Goal: Information Seeking & Learning: Understand process/instructions

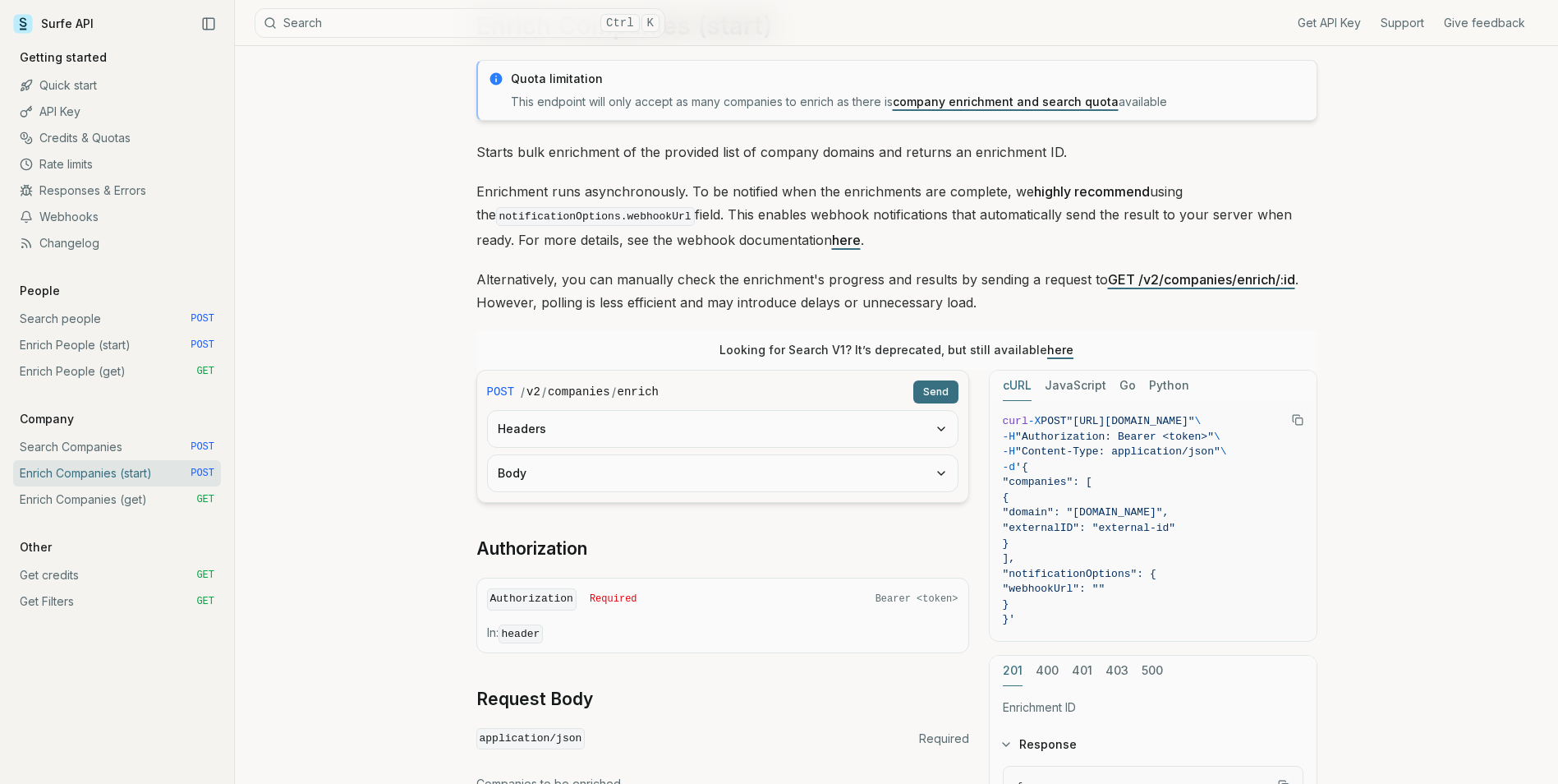
scroll to position [61, 0]
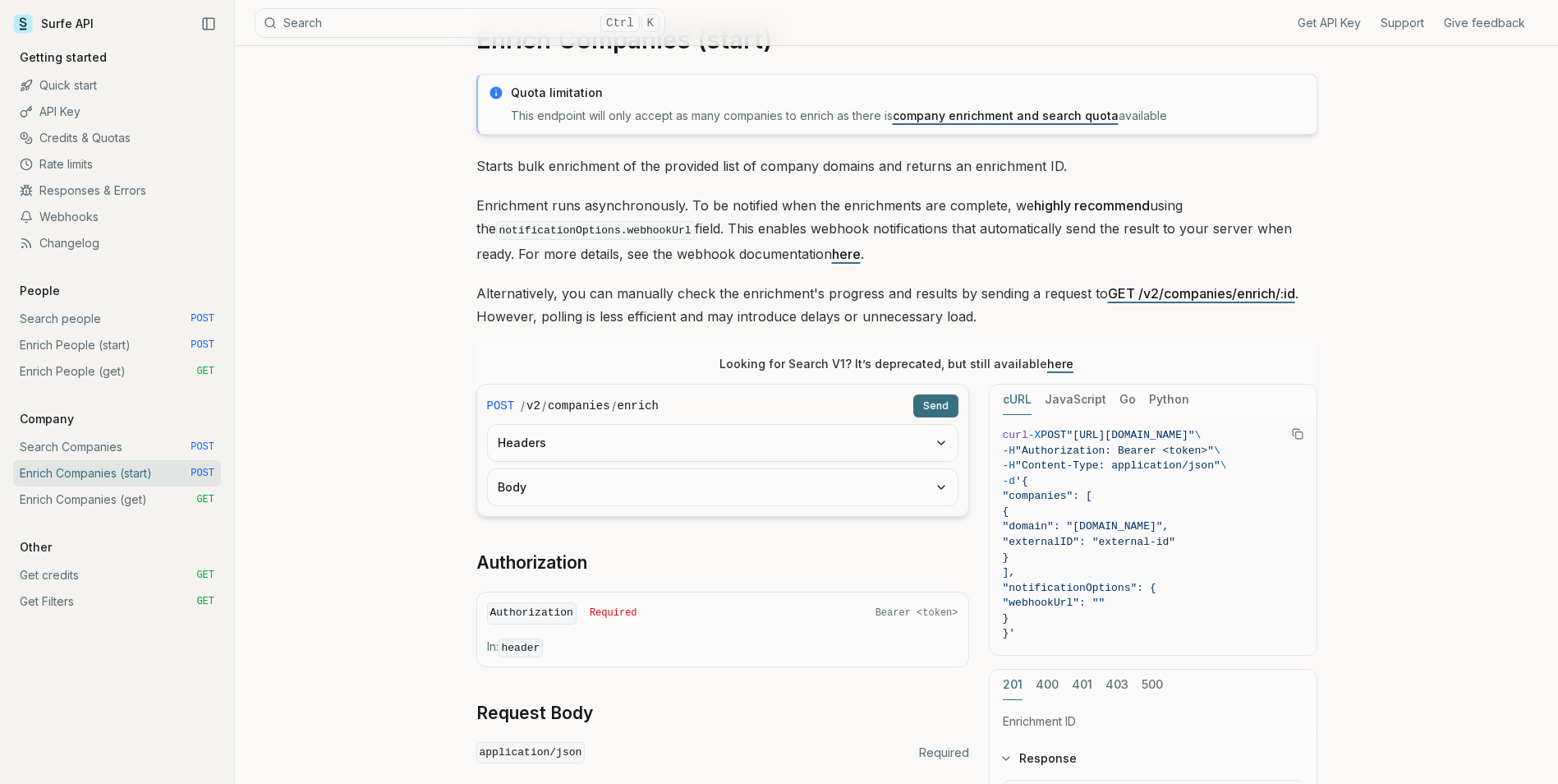
click at [696, 159] on p "Starts bulk enrichment of the provided list of company domains and returns an e…" at bounding box center [898, 166] width 841 height 23
click at [509, 201] on p "Enrichment runs asynchronously. To be notified when the enrichments are complet…" at bounding box center [898, 229] width 841 height 71
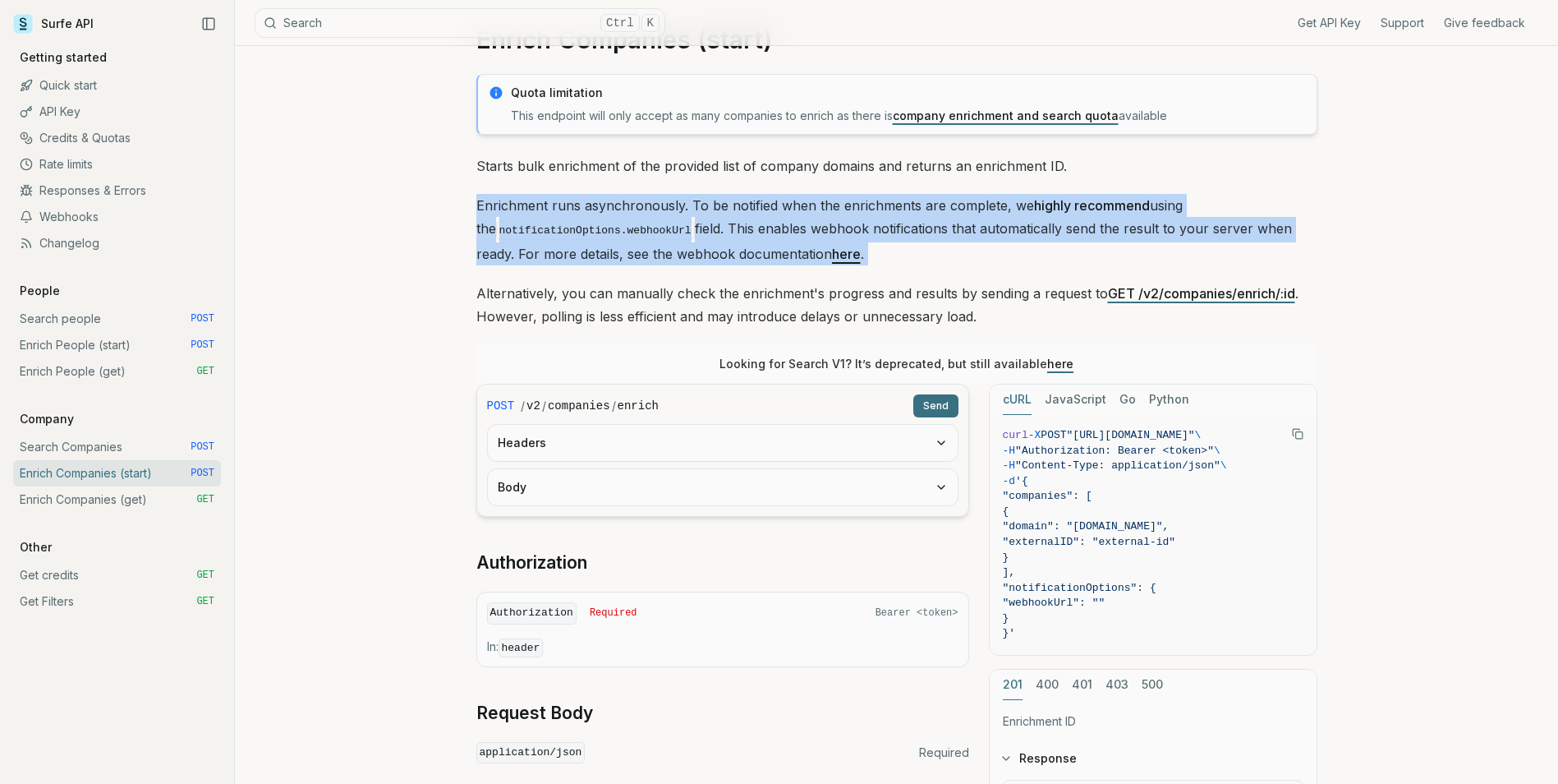
click at [509, 201] on p "Enrichment runs asynchronously. To be notified when the enrichments are complet…" at bounding box center [898, 229] width 841 height 71
click at [1402, 217] on div "Enrich Companies (start) Quota limitation This endpoint will only accept as man…" at bounding box center [897, 590] width 1324 height 1211
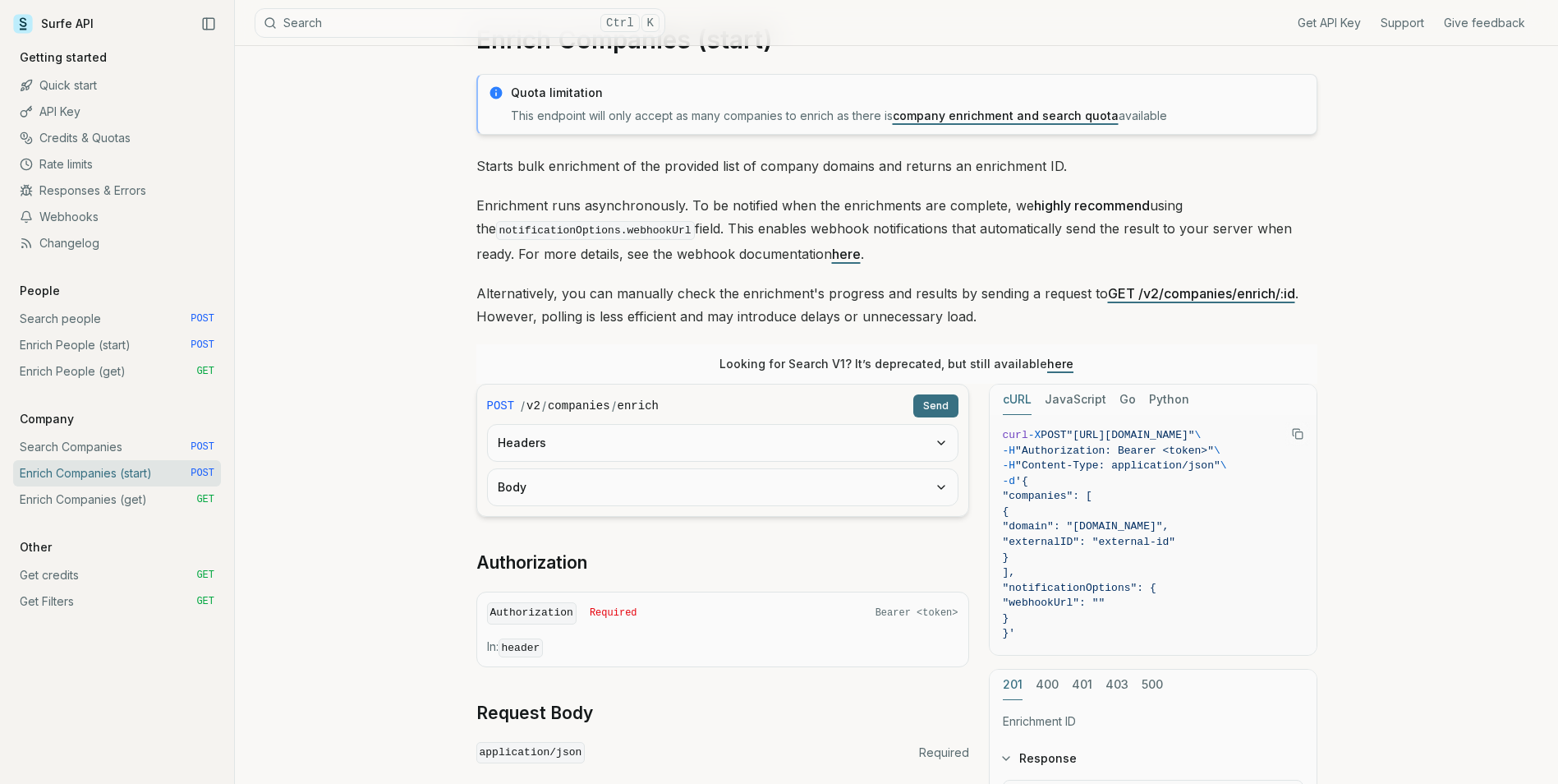
click at [658, 297] on p "Alternatively, you can manually check the enrichment's progress and results by …" at bounding box center [898, 304] width 841 height 46
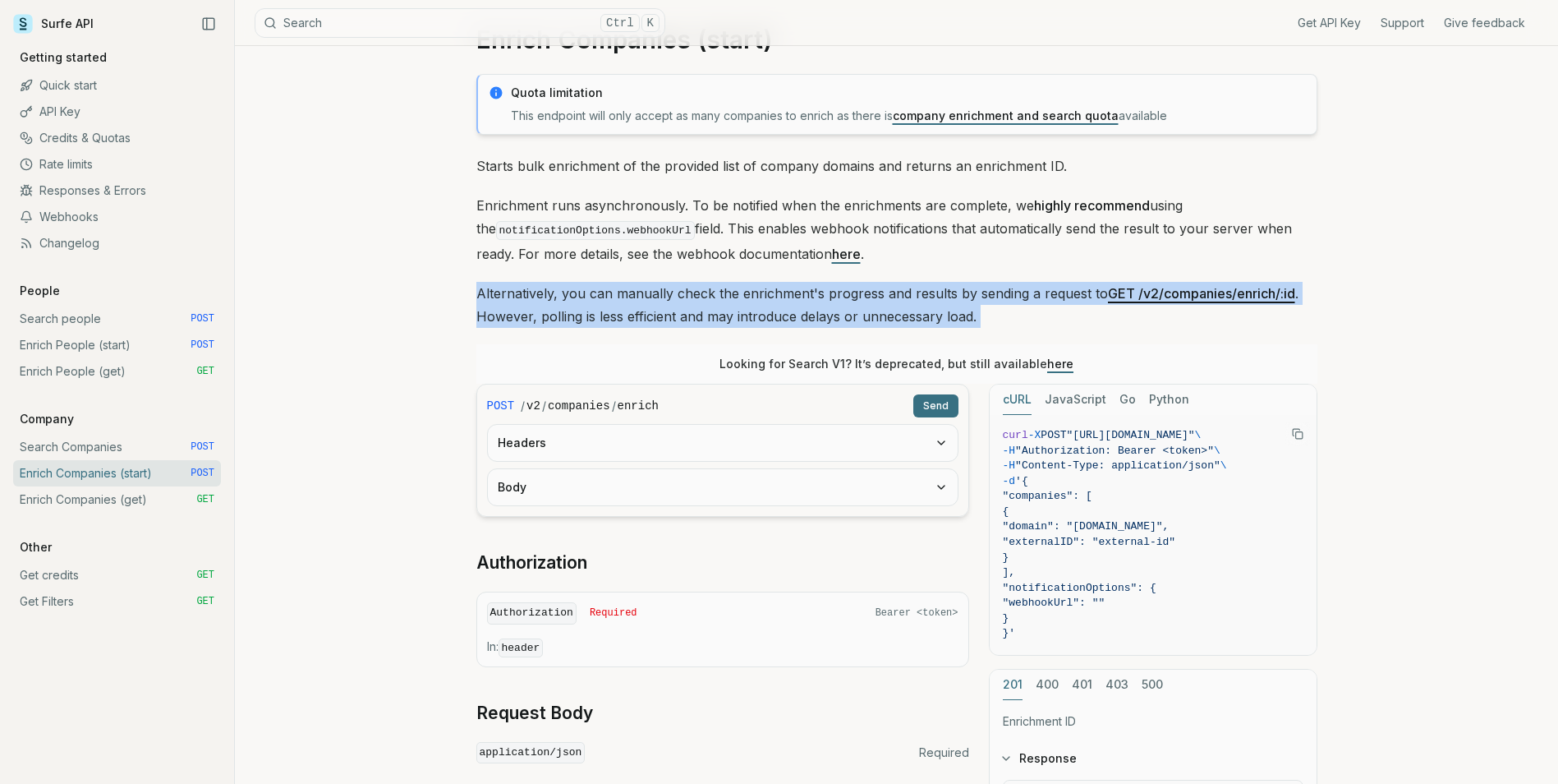
click at [658, 297] on p "Alternatively, you can manually check the enrichment's progress and results by …" at bounding box center [898, 304] width 841 height 46
click at [690, 298] on p "Alternatively, you can manually check the enrichment's progress and results by …" at bounding box center [898, 304] width 841 height 46
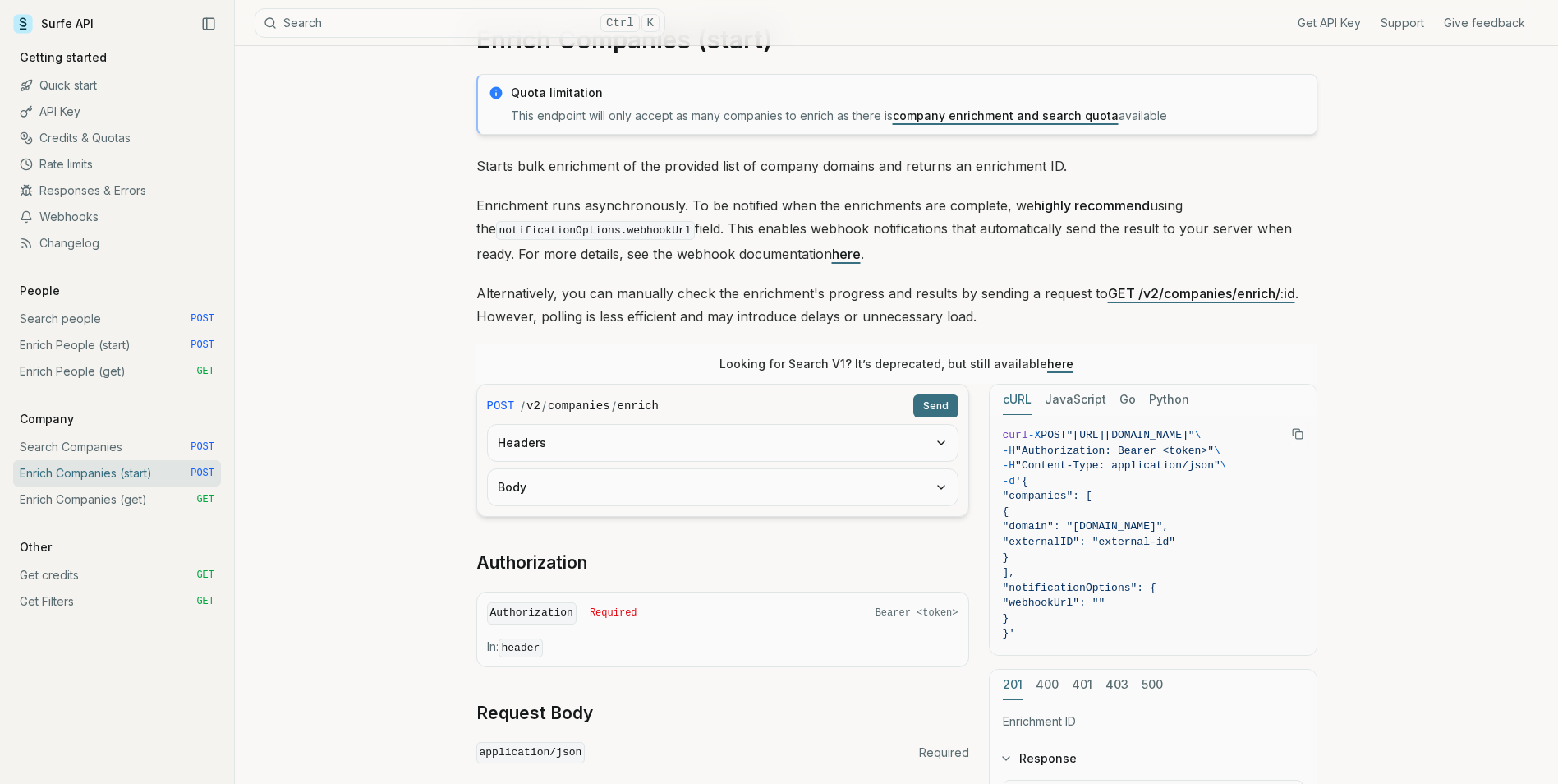
click at [797, 366] on p "Looking for Search V1? It’s deprecated, but still available here" at bounding box center [897, 364] width 354 height 17
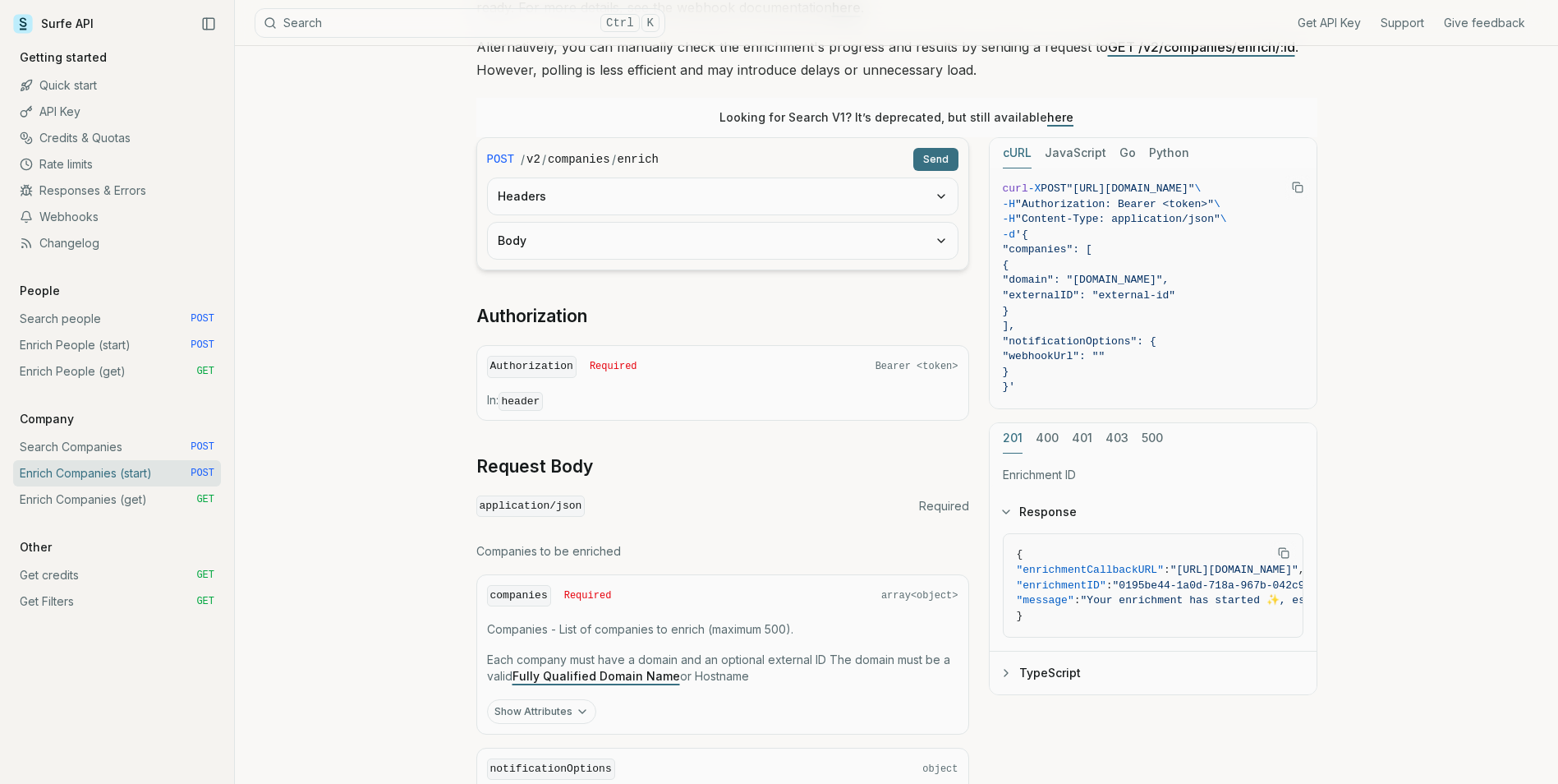
scroll to position [471, 0]
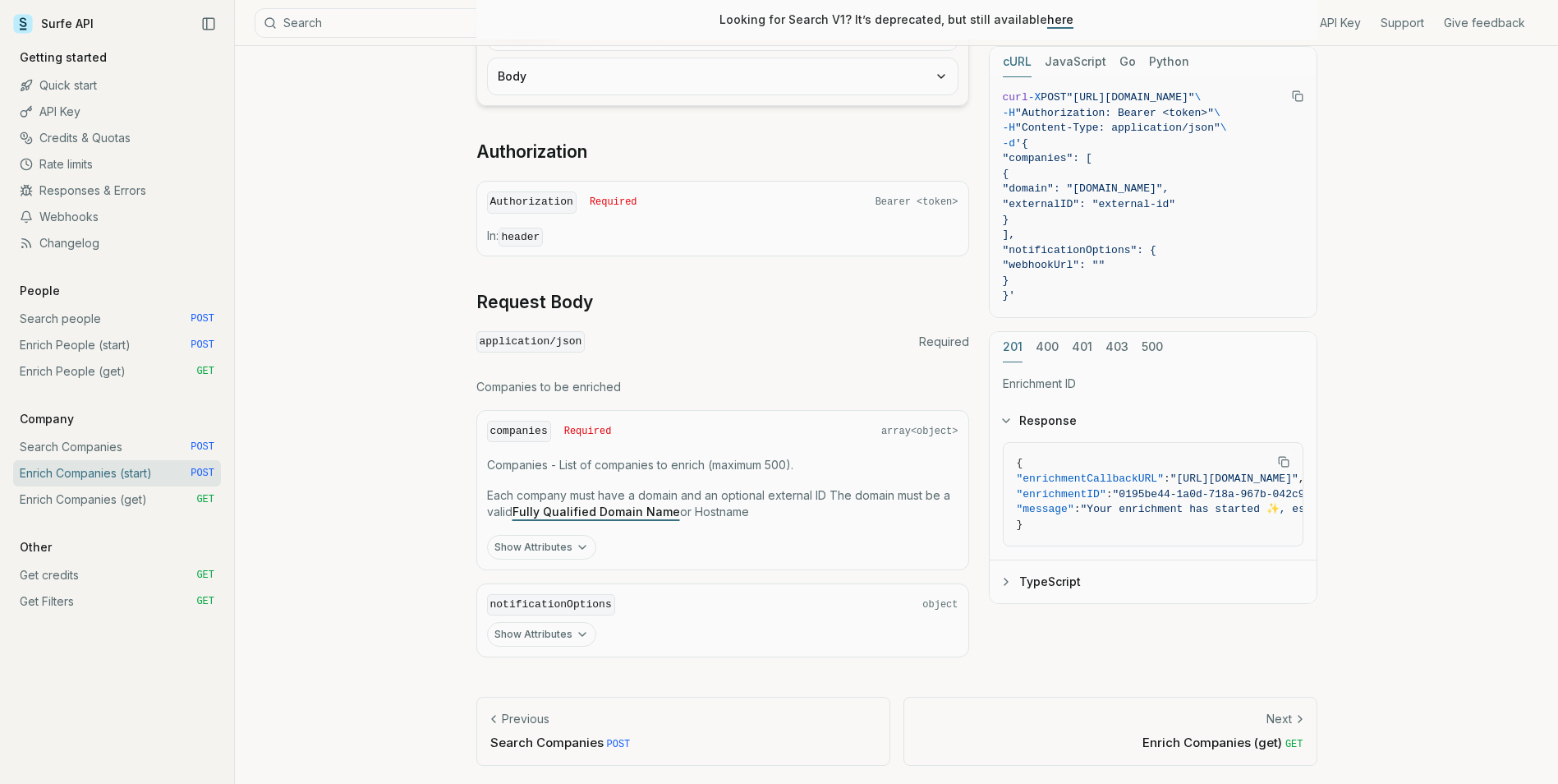
click at [423, 253] on div "Enrich Companies (start) Quota limitation This endpoint will only accept as man…" at bounding box center [897, 180] width 1324 height 1211
click at [917, 350] on div "application/json Required" at bounding box center [723, 342] width 493 height 22
click at [1202, 730] on link "Next Enrich Companies (get) GET" at bounding box center [1111, 731] width 414 height 68
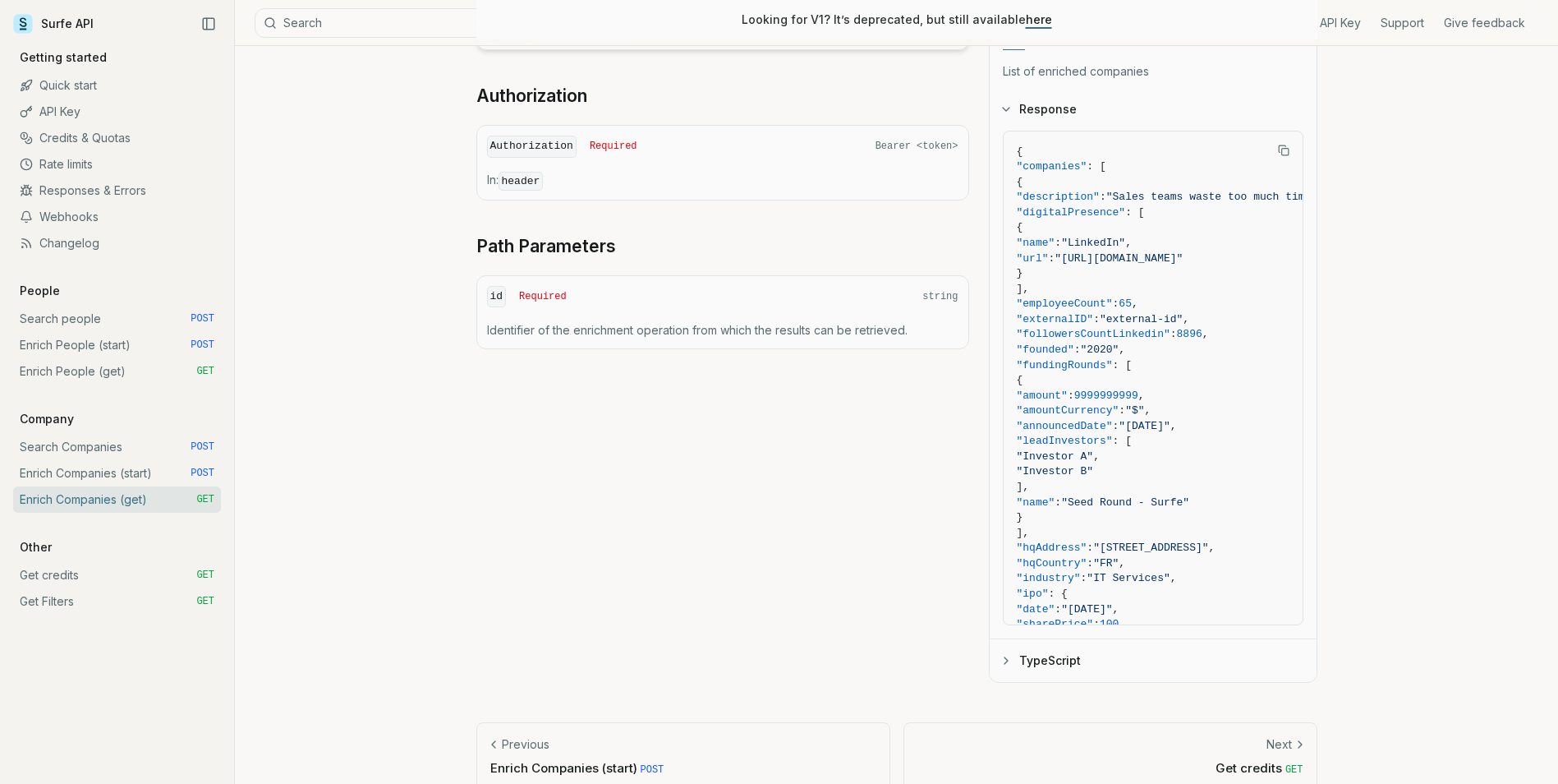
scroll to position [467, 0]
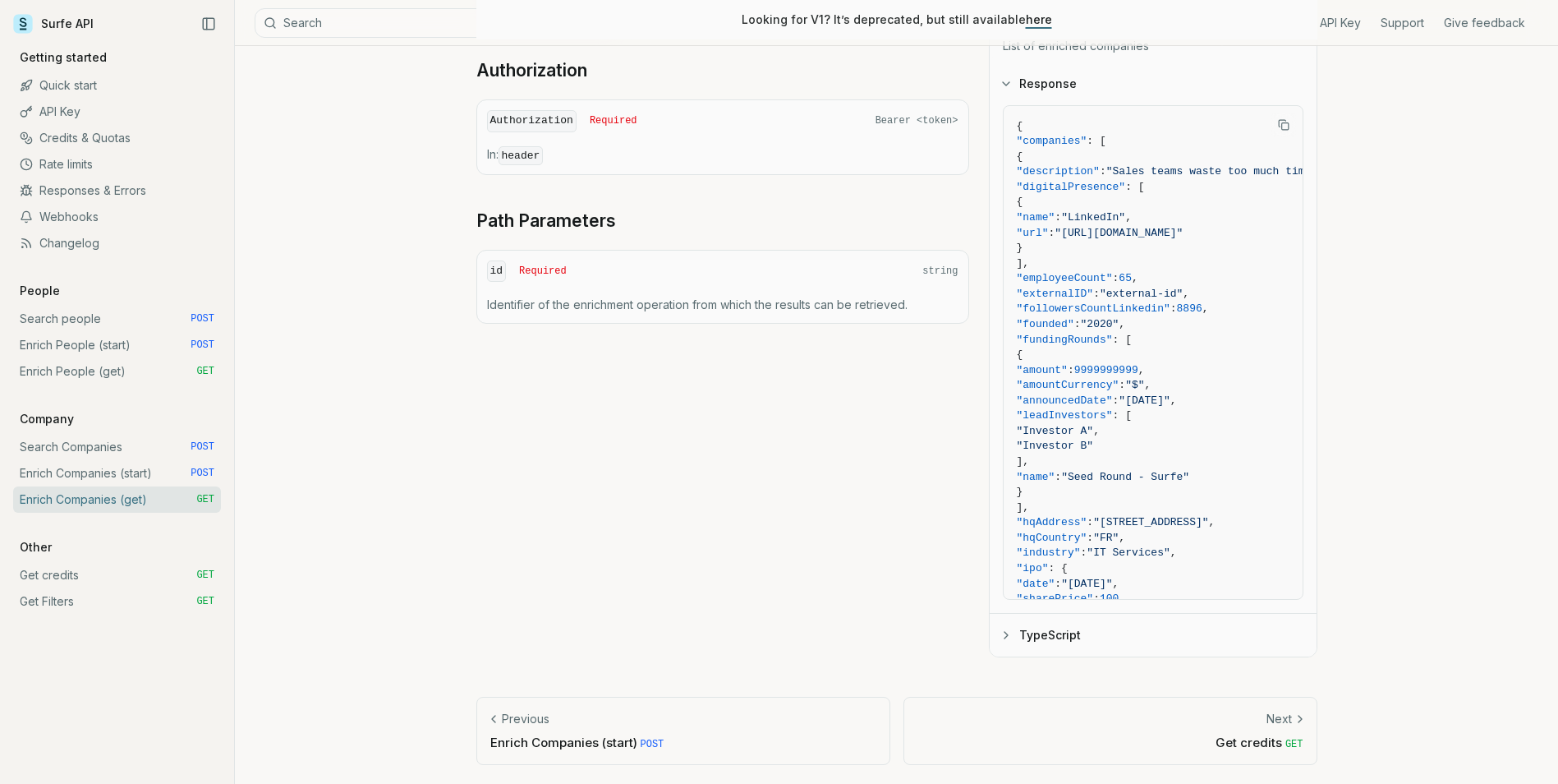
click at [687, 717] on div "Previous" at bounding box center [684, 719] width 386 height 17
